Goal: Task Accomplishment & Management: Manage account settings

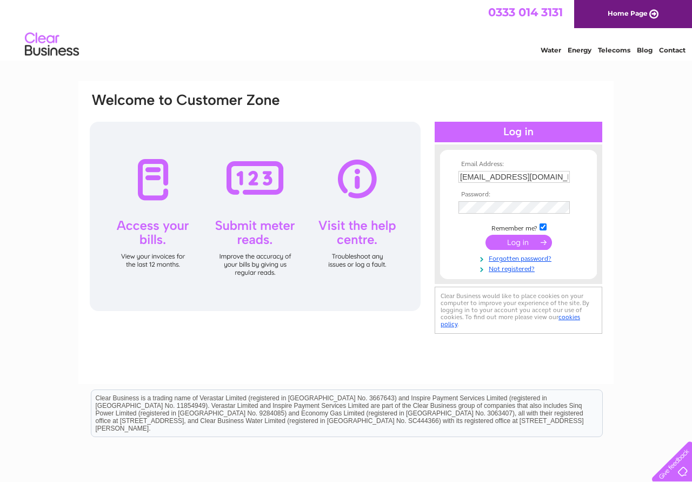
click at [544, 247] on input "submit" at bounding box center [519, 242] width 67 height 15
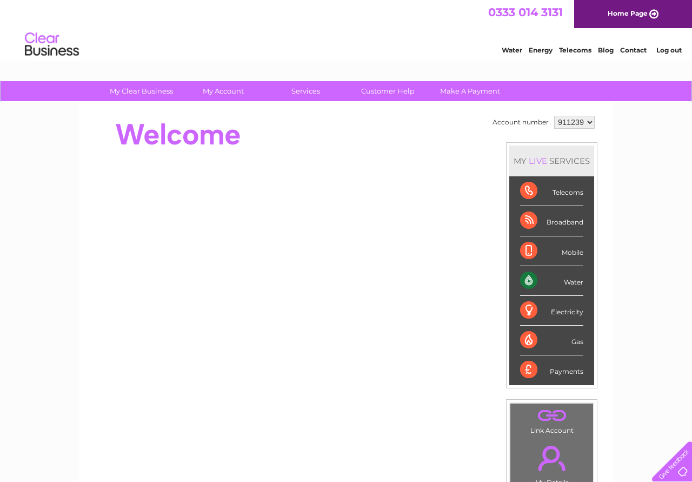
click at [570, 282] on div "Water" at bounding box center [551, 281] width 63 height 30
click at [528, 283] on div "Water" at bounding box center [551, 281] width 63 height 30
click at [343, 40] on div "Water Energy Telecoms Blog Contact Log out" at bounding box center [346, 45] width 692 height 35
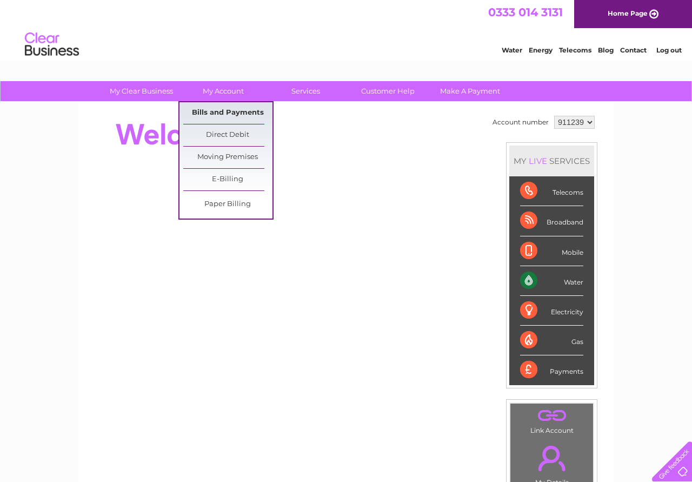
click at [238, 114] on link "Bills and Payments" at bounding box center [227, 113] width 89 height 22
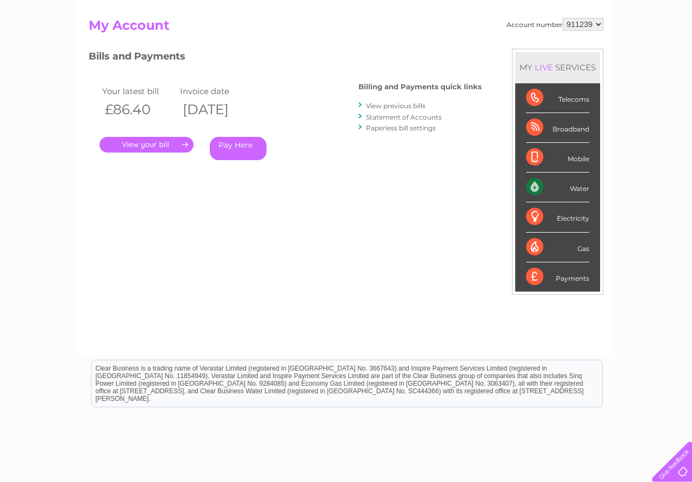
scroll to position [61, 0]
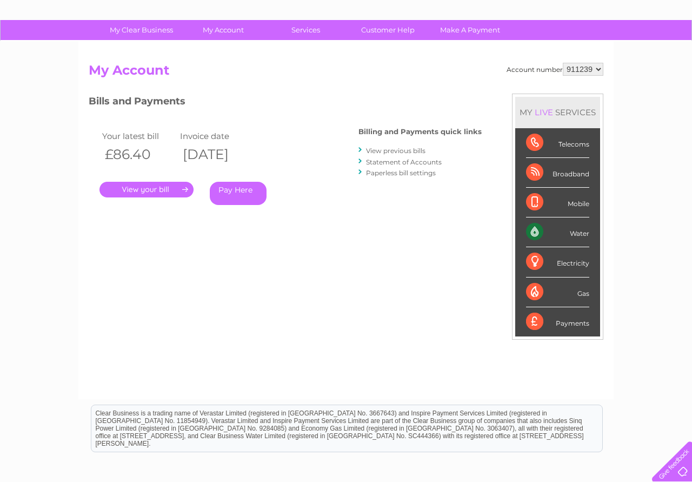
click at [411, 149] on link "View previous bills" at bounding box center [395, 151] width 59 height 8
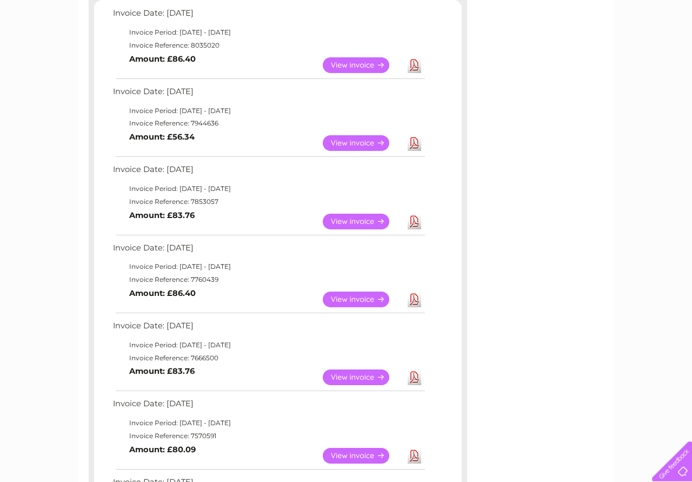
scroll to position [221, 0]
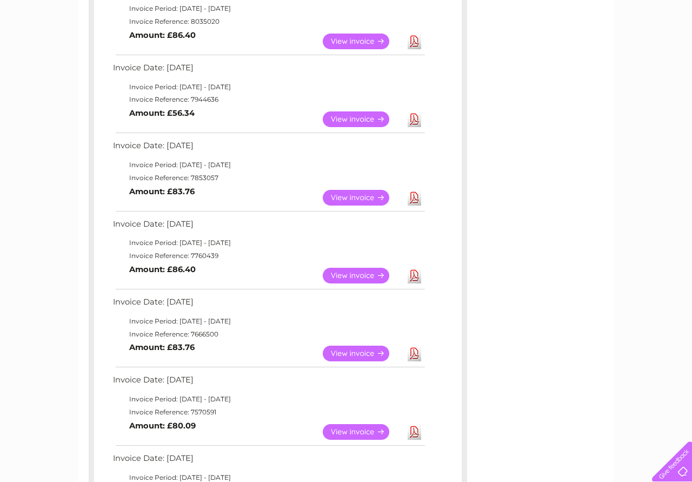
click at [360, 280] on link "View" at bounding box center [362, 276] width 79 height 16
